Goal: Task Accomplishment & Management: Use online tool/utility

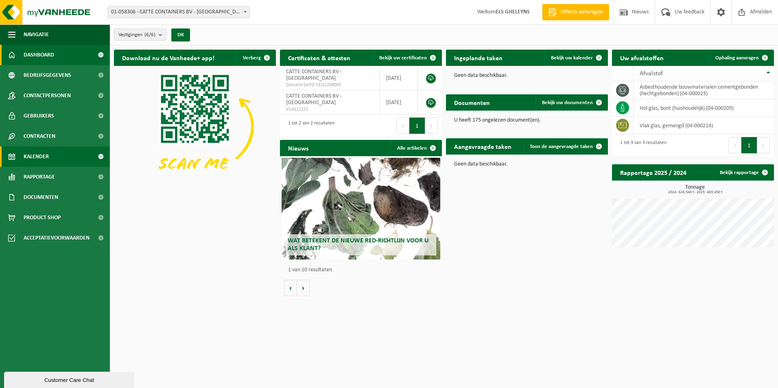
click at [47, 157] on span "Kalender" at bounding box center [36, 156] width 25 height 20
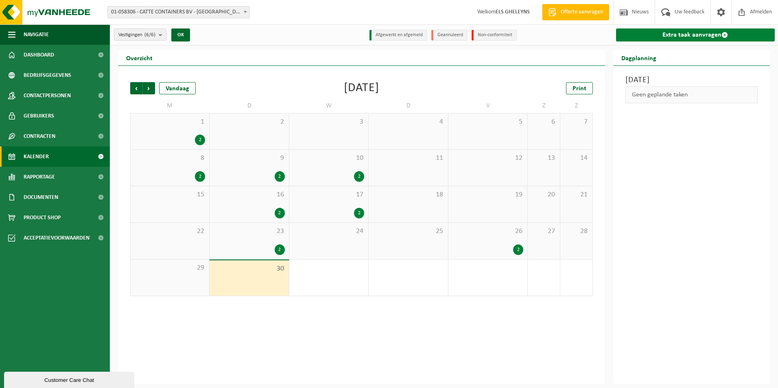
click at [702, 35] on link "Extra taak aanvragen" at bounding box center [695, 34] width 159 height 13
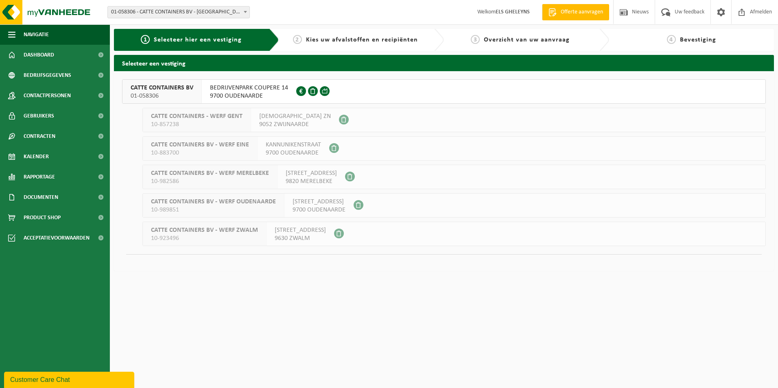
click at [261, 97] on span "9700 OUDENAARDE" at bounding box center [249, 96] width 78 height 8
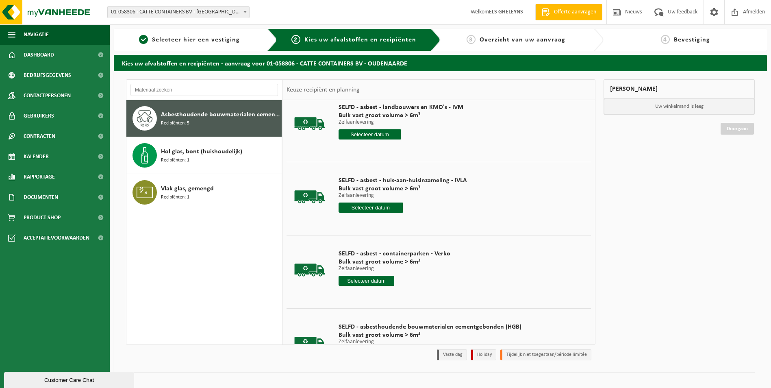
scroll to position [81, 0]
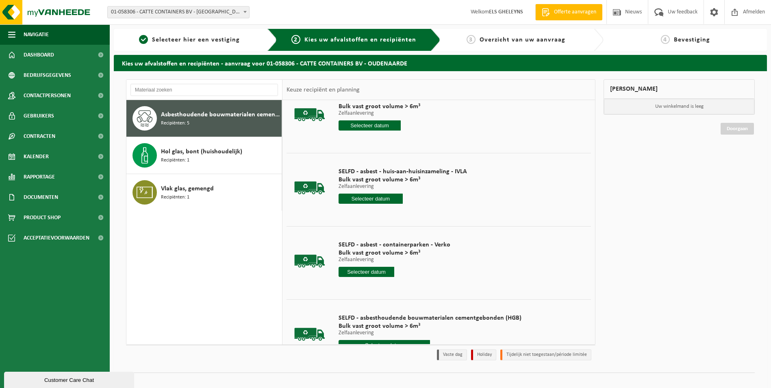
click at [374, 198] on input "text" at bounding box center [371, 199] width 64 height 10
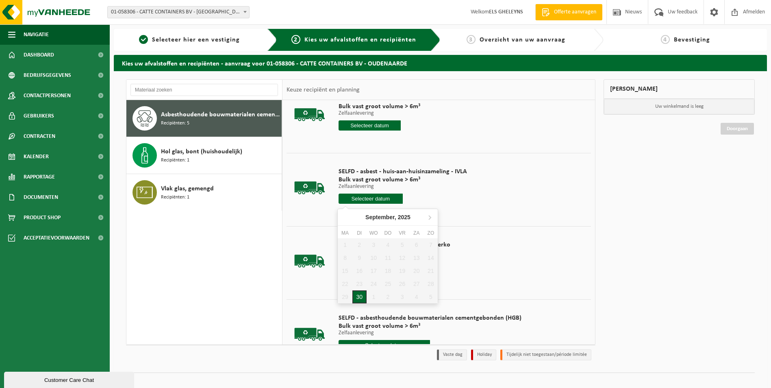
click at [358, 297] on div "30" at bounding box center [360, 296] width 14 height 13
type input "Van [DATE]"
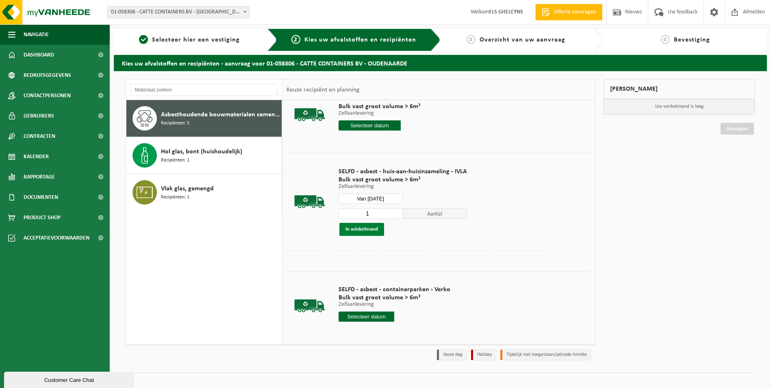
click at [355, 230] on button "In winkelmand" at bounding box center [362, 229] width 45 height 13
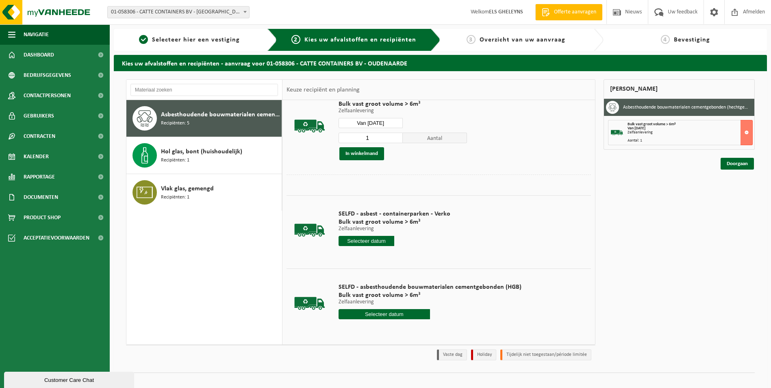
scroll to position [158, 0]
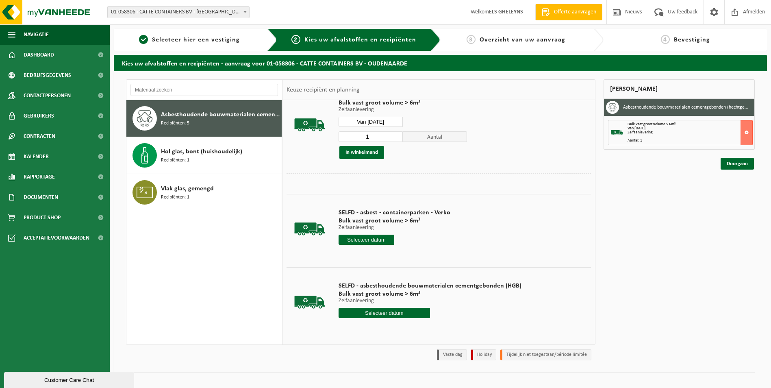
click at [387, 314] on input "text" at bounding box center [385, 313] width 92 height 10
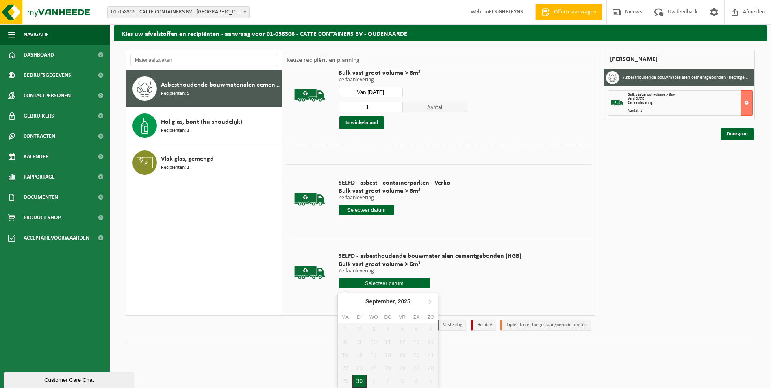
click at [361, 383] on div "30" at bounding box center [360, 381] width 14 height 13
type input "Van [DATE]"
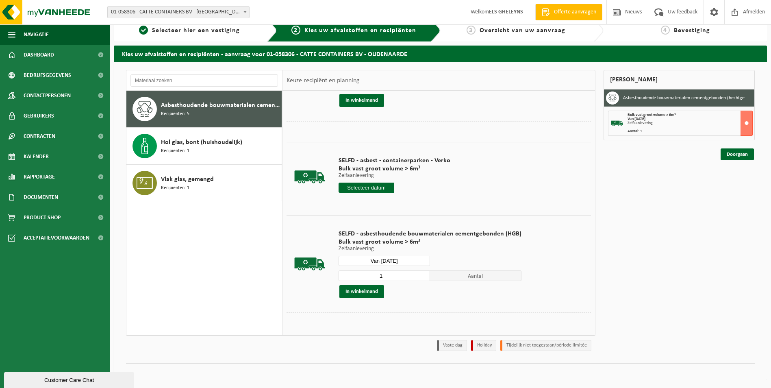
scroll to position [203, 0]
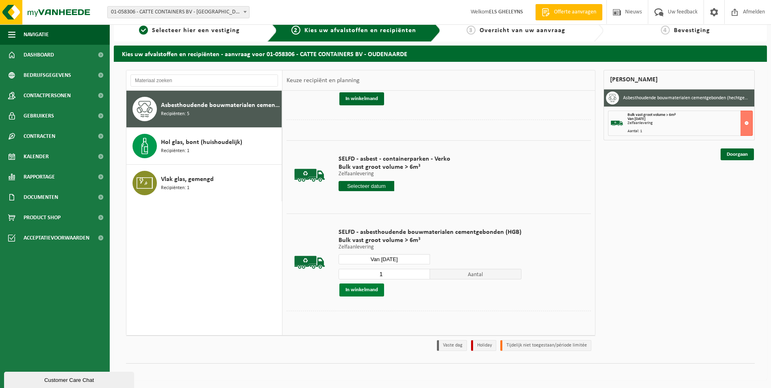
click at [371, 292] on button "In winkelmand" at bounding box center [362, 289] width 45 height 13
click at [739, 183] on link "Doorgaan" at bounding box center [737, 184] width 33 height 12
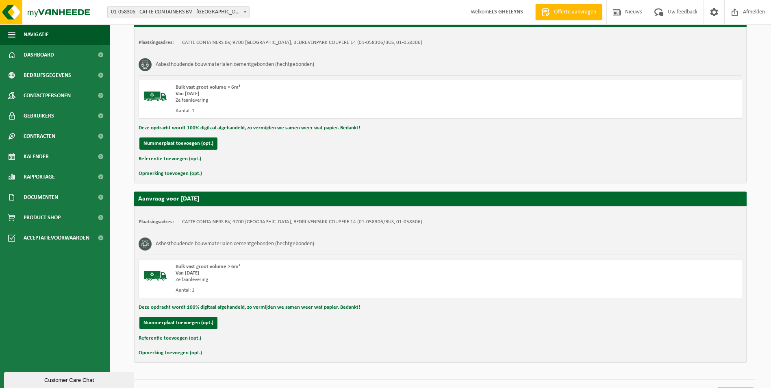
scroll to position [139, 0]
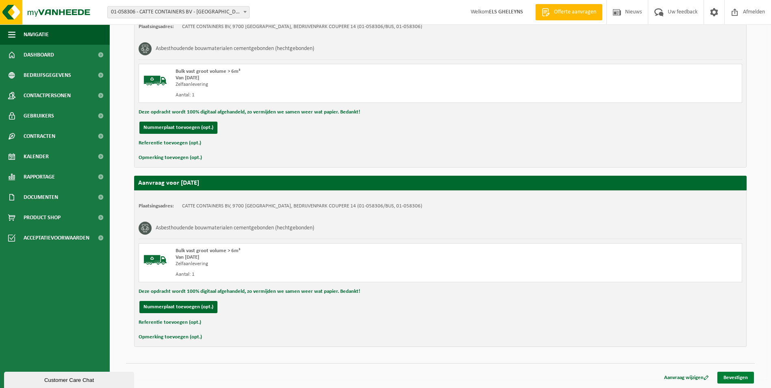
click at [733, 378] on link "Bevestigen" at bounding box center [736, 378] width 37 height 12
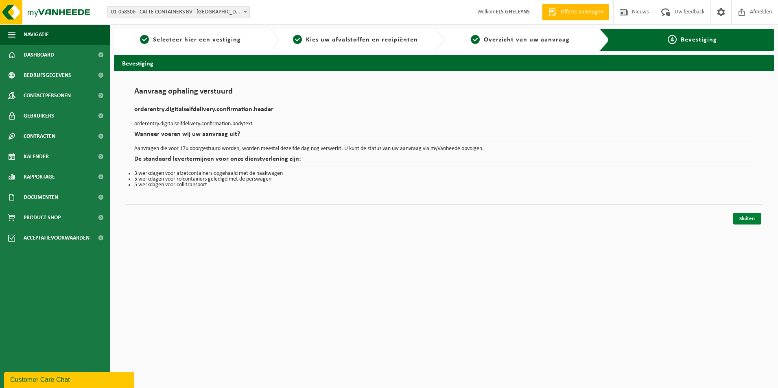
click at [747, 220] on link "Sluiten" at bounding box center [747, 219] width 28 height 12
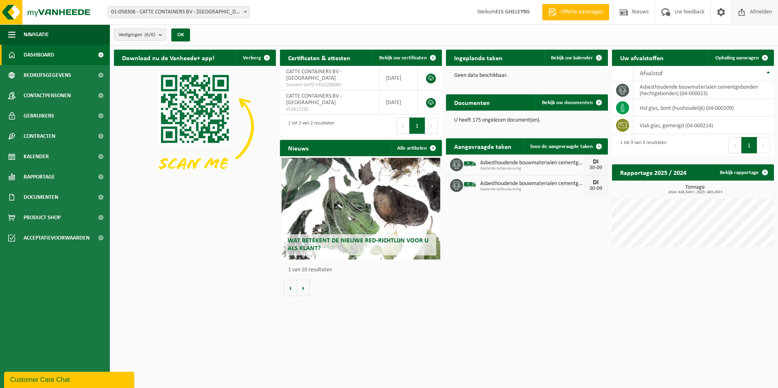
click at [750, 10] on span "Afmelden" at bounding box center [760, 12] width 26 height 24
